Goal: Information Seeking & Learning: Learn about a topic

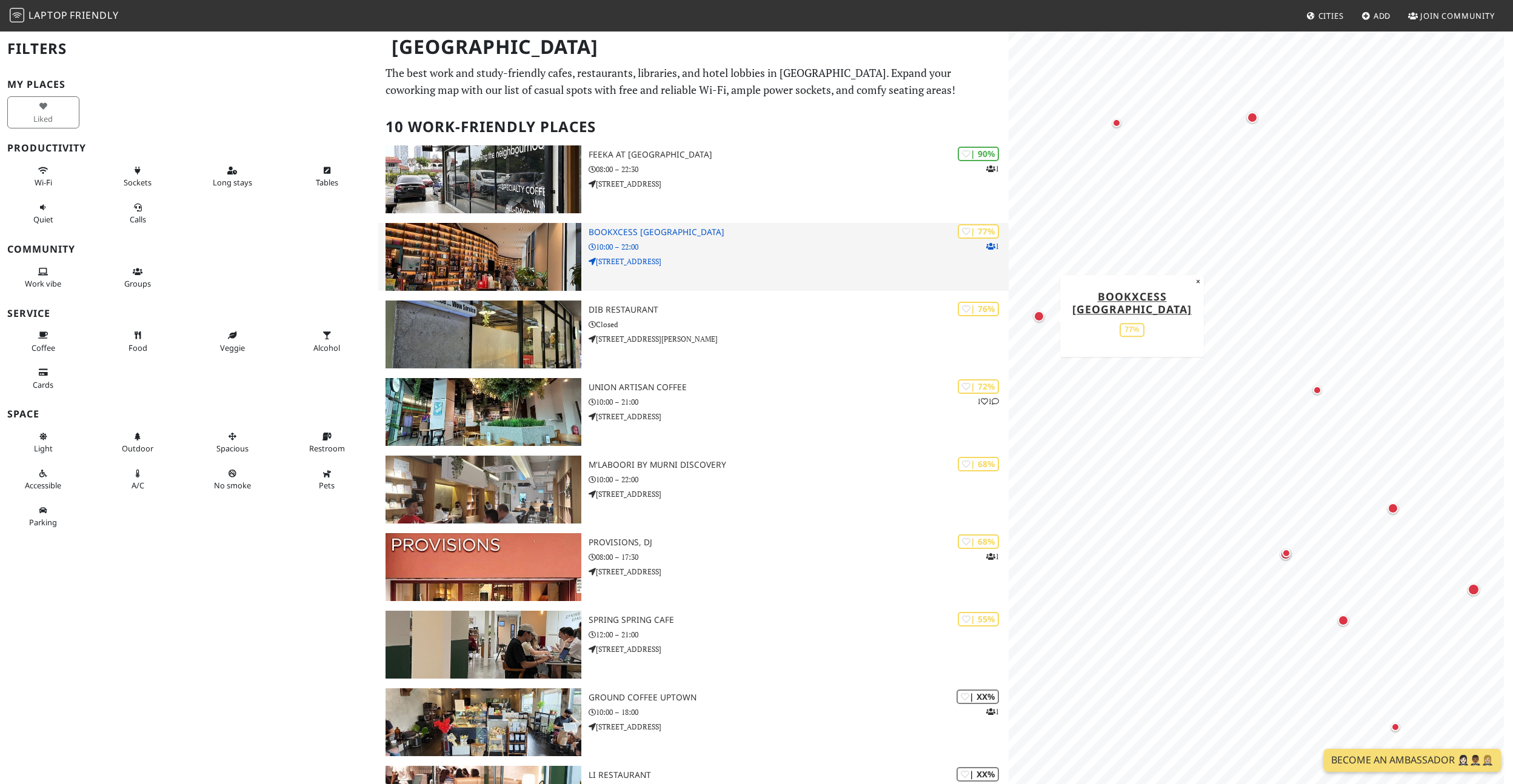
click at [712, 231] on h3 "BookXcess [GEOGRAPHIC_DATA]" at bounding box center [799, 232] width 420 height 10
click at [469, 245] on img at bounding box center [484, 257] width 196 height 68
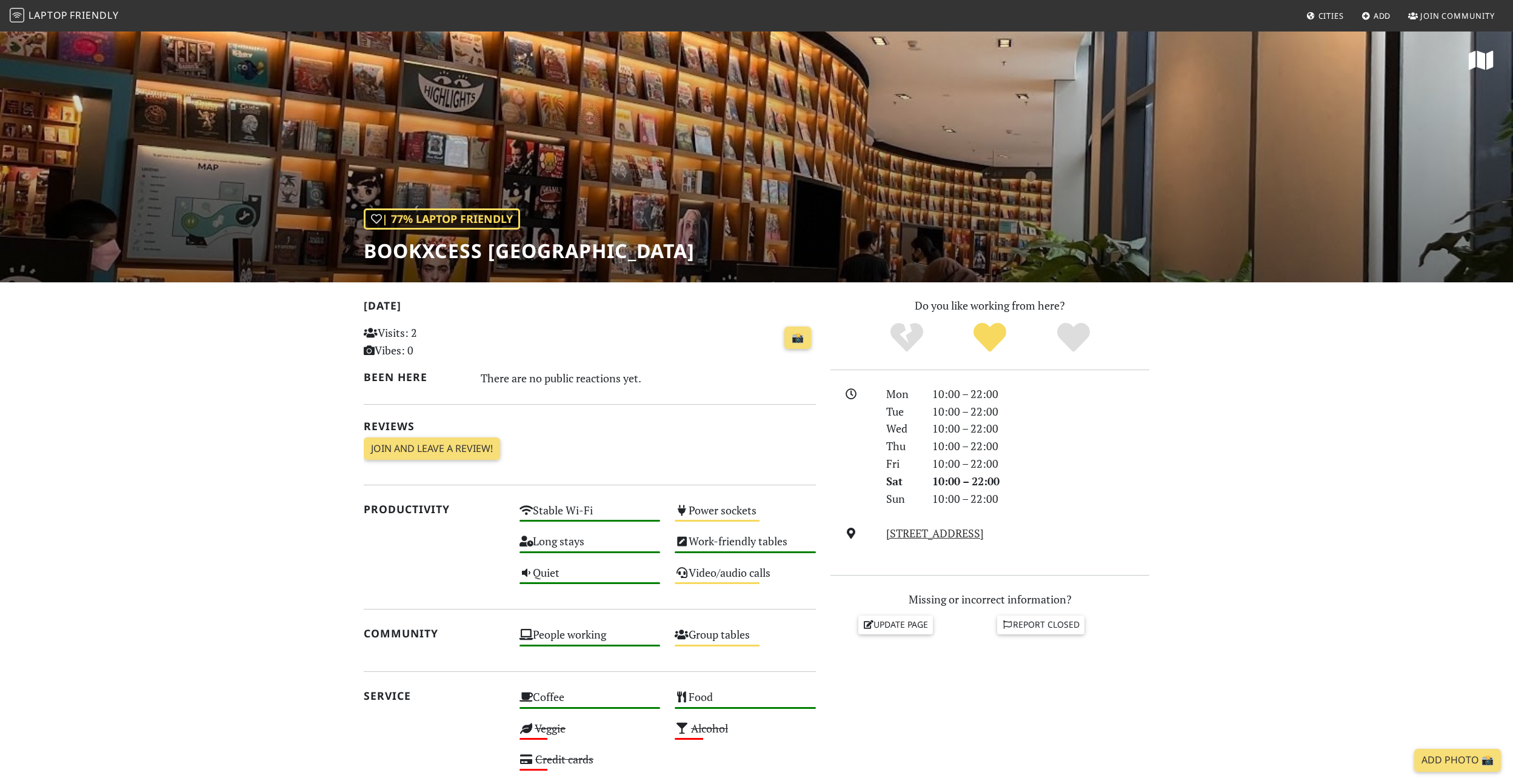
click at [980, 203] on div "| 77% Laptop Friendly BookXcess [GEOGRAPHIC_DATA]" at bounding box center [756, 156] width 1513 height 252
click at [1158, 439] on section "[DATE] Visits: 2 Vibes: 0 📸 Been here There are no public reactions yet. Review…" at bounding box center [756, 657] width 1513 height 748
